Goal: Subscribe to service/newsletter

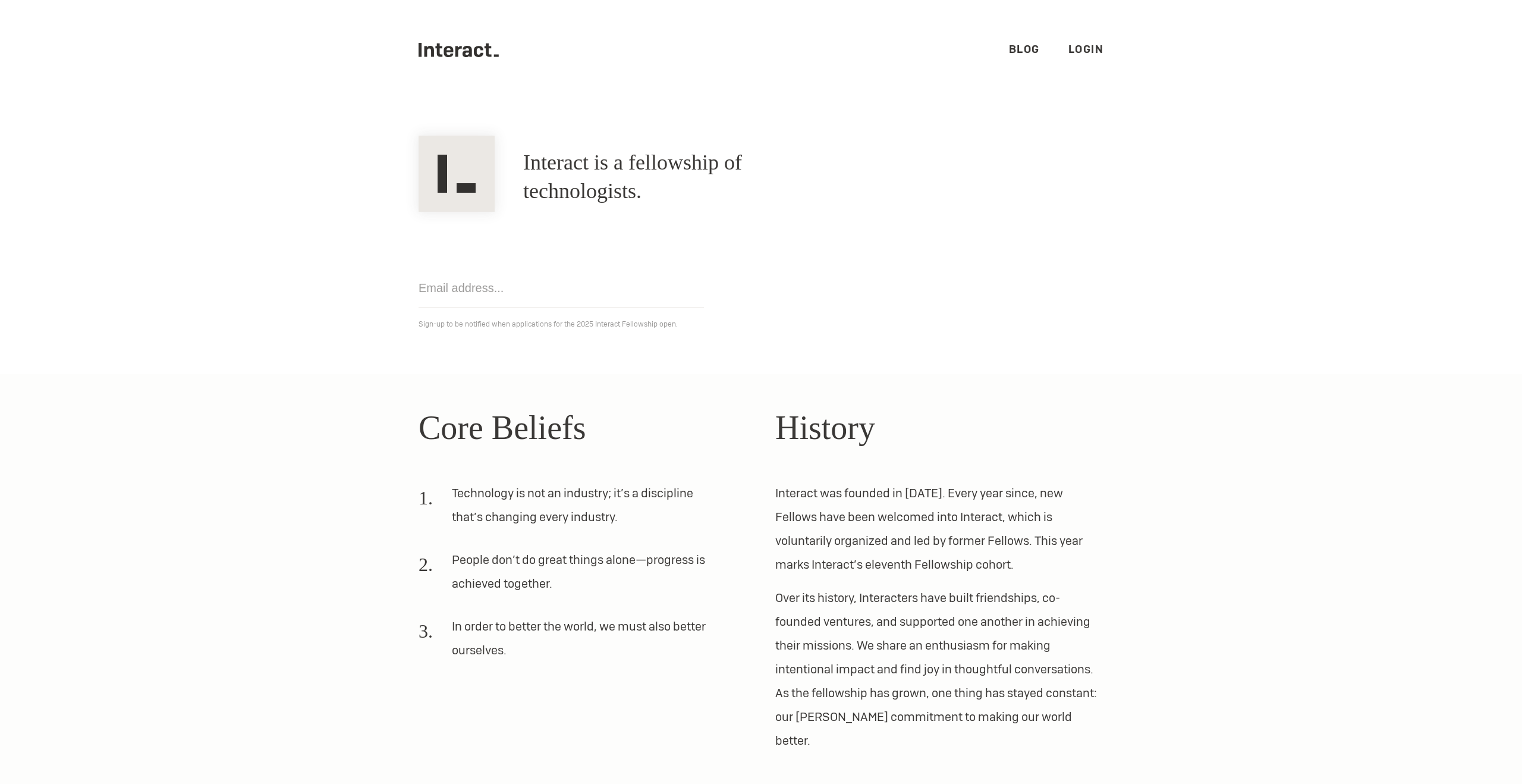
click at [495, 282] on input "email" at bounding box center [561, 288] width 286 height 39
type input "donnacha.n.fitzgerald@gmail.com"
click at [639, 306] on input "donnacha.n.fitzgerald@gmail.com" at bounding box center [561, 288] width 286 height 39
click at [647, 296] on input "donnacha.n.fitzgerald@gmail.com" at bounding box center [561, 288] width 286 height 39
click input "Get notified" at bounding box center [0, 0] width 0 height 0
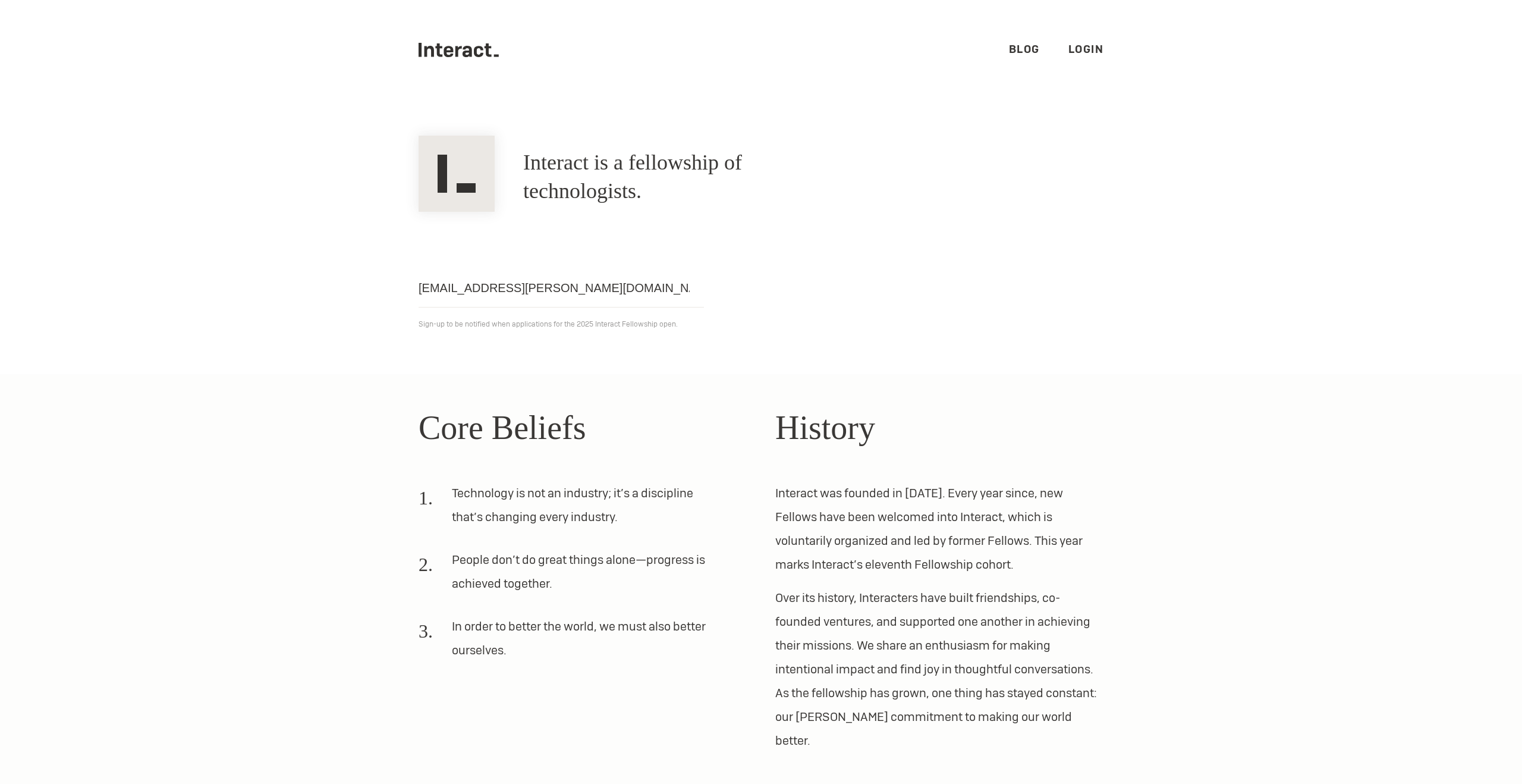
click at [1075, 46] on link "Login" at bounding box center [1087, 49] width 36 height 14
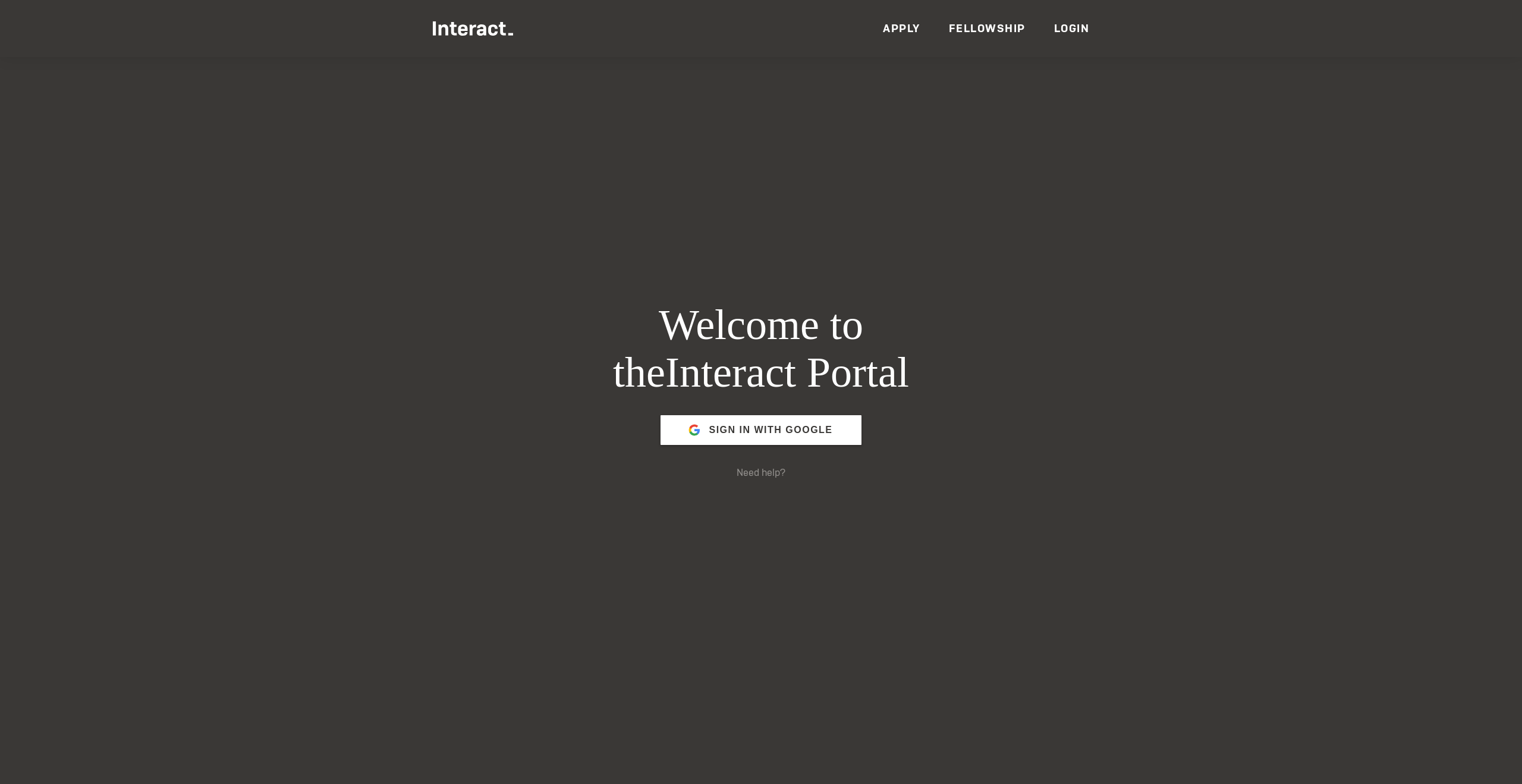
click at [793, 435] on span "Sign in with Google" at bounding box center [770, 429] width 124 height 28
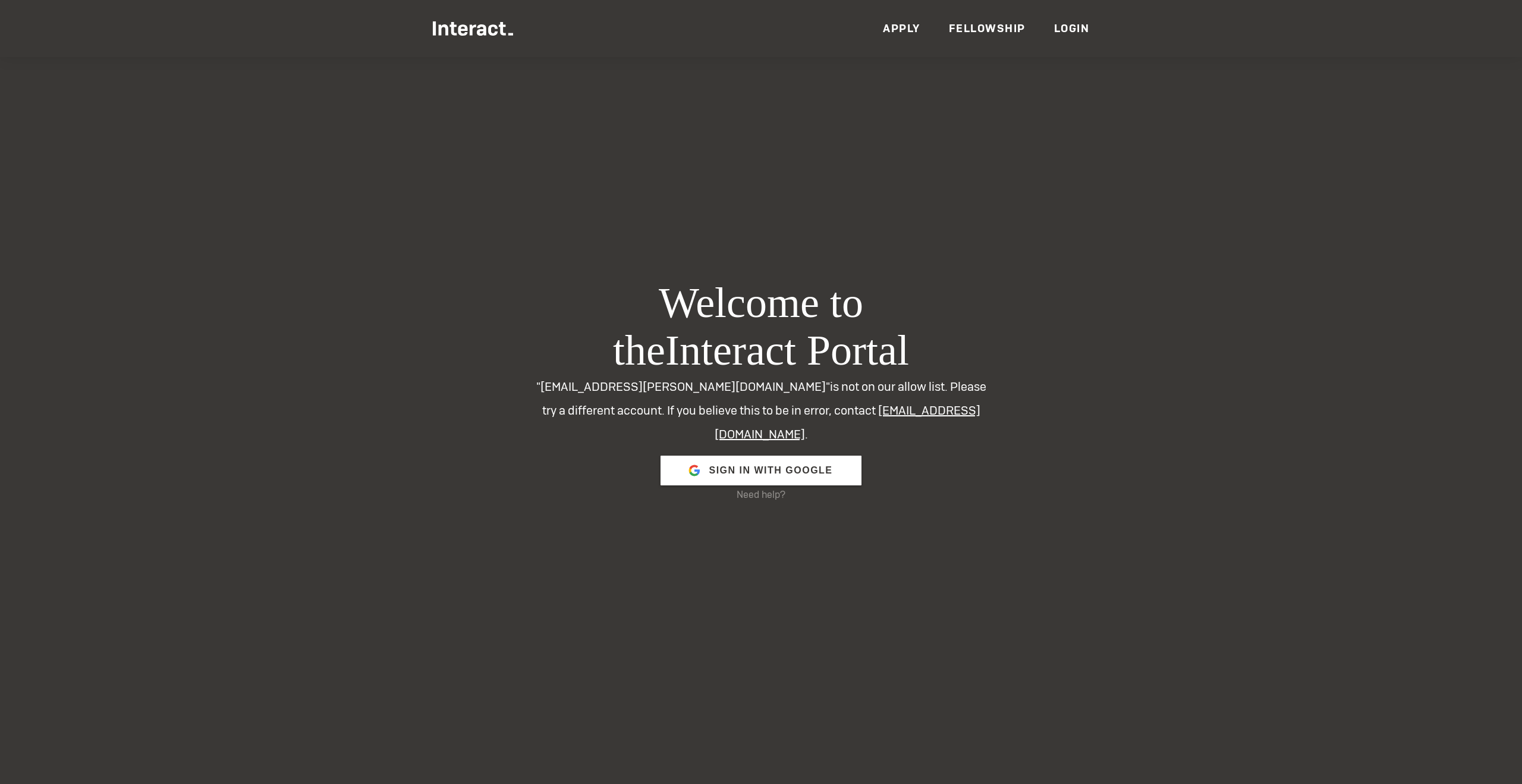
click at [985, 24] on link "Fellowship" at bounding box center [988, 28] width 76 height 14
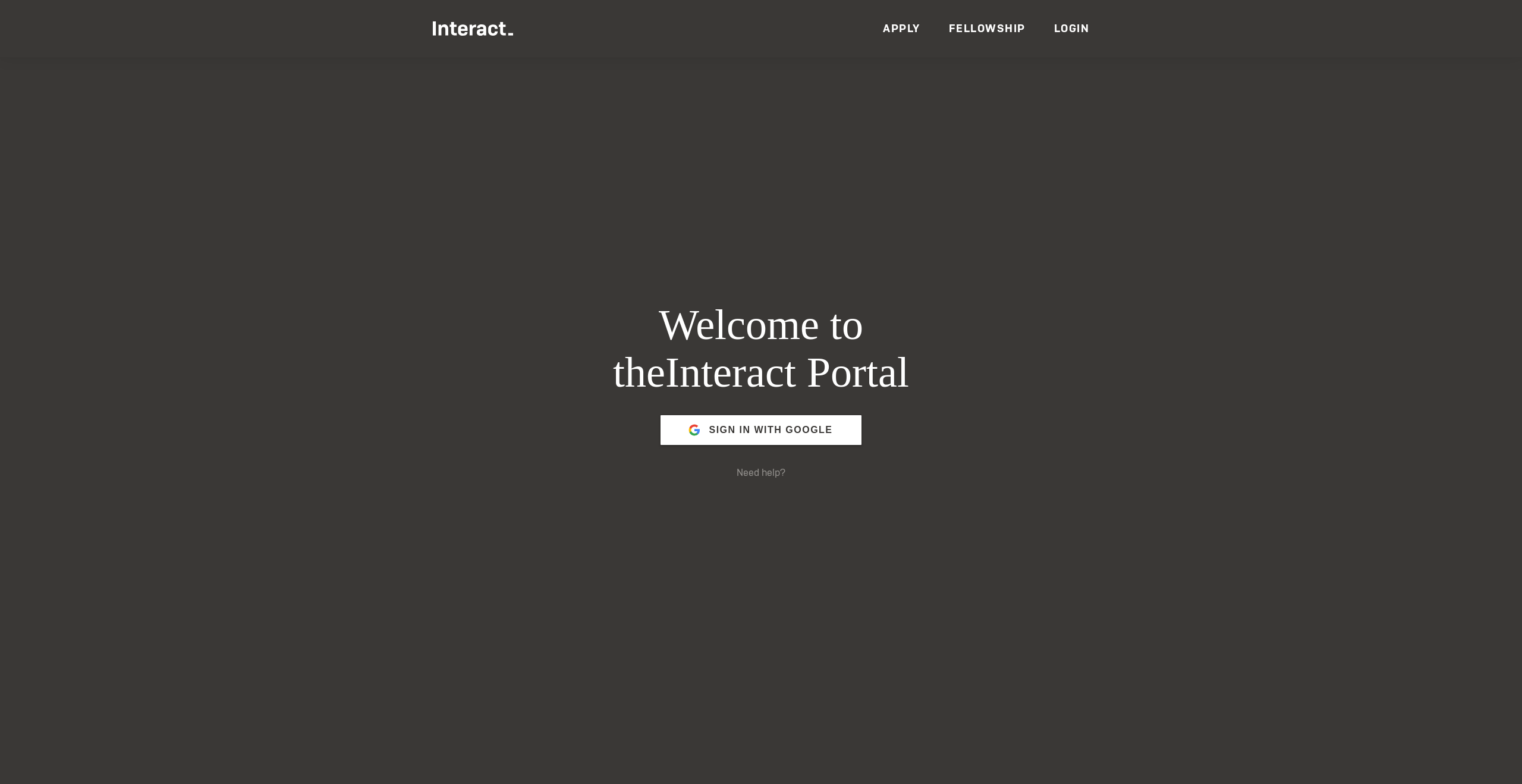
click at [897, 32] on link "Apply" at bounding box center [902, 28] width 37 height 14
